Goal: Information Seeking & Learning: Learn about a topic

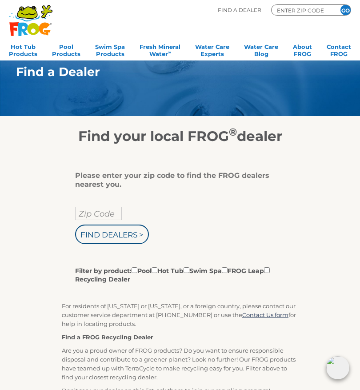
click at [136, 273] on input "Filter by product: Pool Hot Tub Swim Spa FROG Leap Recycling Dealer" at bounding box center [135, 270] width 6 height 6
checkbox input "true"
click at [70, 50] on link "Pool Products" at bounding box center [66, 49] width 28 height 18
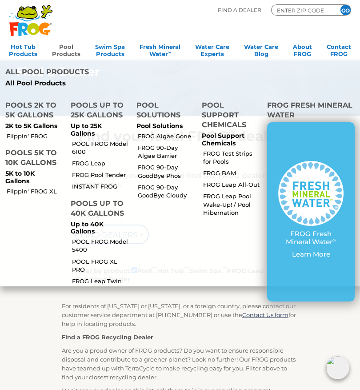
click at [73, 56] on link "Pool Products" at bounding box center [66, 49] width 28 height 18
click at [73, 53] on link "Pool Products" at bounding box center [66, 49] width 28 height 18
click at [74, 57] on link "Pool Products" at bounding box center [66, 49] width 28 height 18
click at [77, 44] on link "Pool Products" at bounding box center [66, 49] width 28 height 18
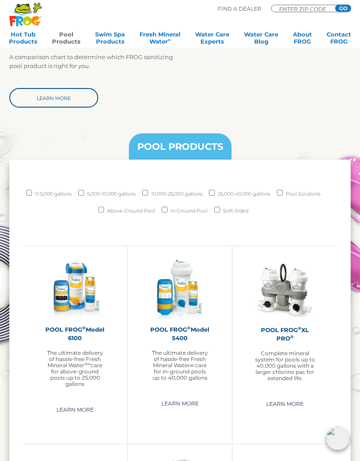
scroll to position [709, 0]
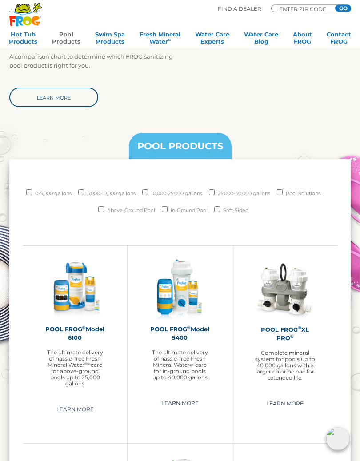
click at [205, 280] on img at bounding box center [180, 290] width 60 height 60
click at [207, 281] on img at bounding box center [180, 290] width 60 height 60
click at [188, 286] on img at bounding box center [180, 290] width 60 height 60
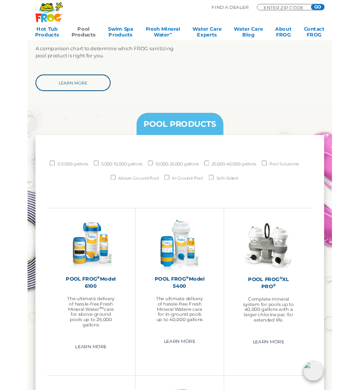
scroll to position [710, 0]
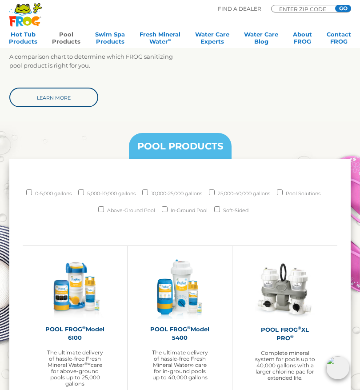
click at [198, 305] on img at bounding box center [180, 289] width 60 height 60
click at [209, 305] on img at bounding box center [180, 289] width 60 height 60
click at [205, 259] on img at bounding box center [180, 289] width 60 height 60
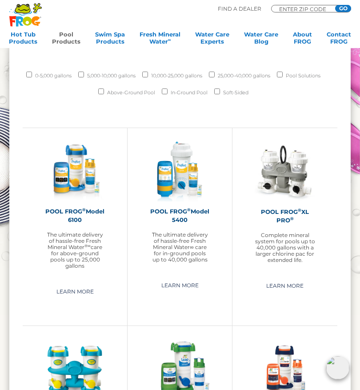
click at [189, 199] on img at bounding box center [180, 171] width 60 height 60
click at [191, 189] on img at bounding box center [180, 171] width 60 height 60
click at [185, 288] on link "Learn More" at bounding box center [180, 286] width 58 height 14
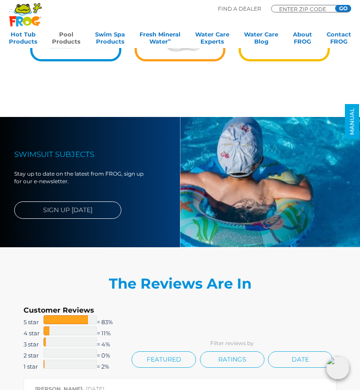
scroll to position [1061, 0]
